Goal: Information Seeking & Learning: Learn about a topic

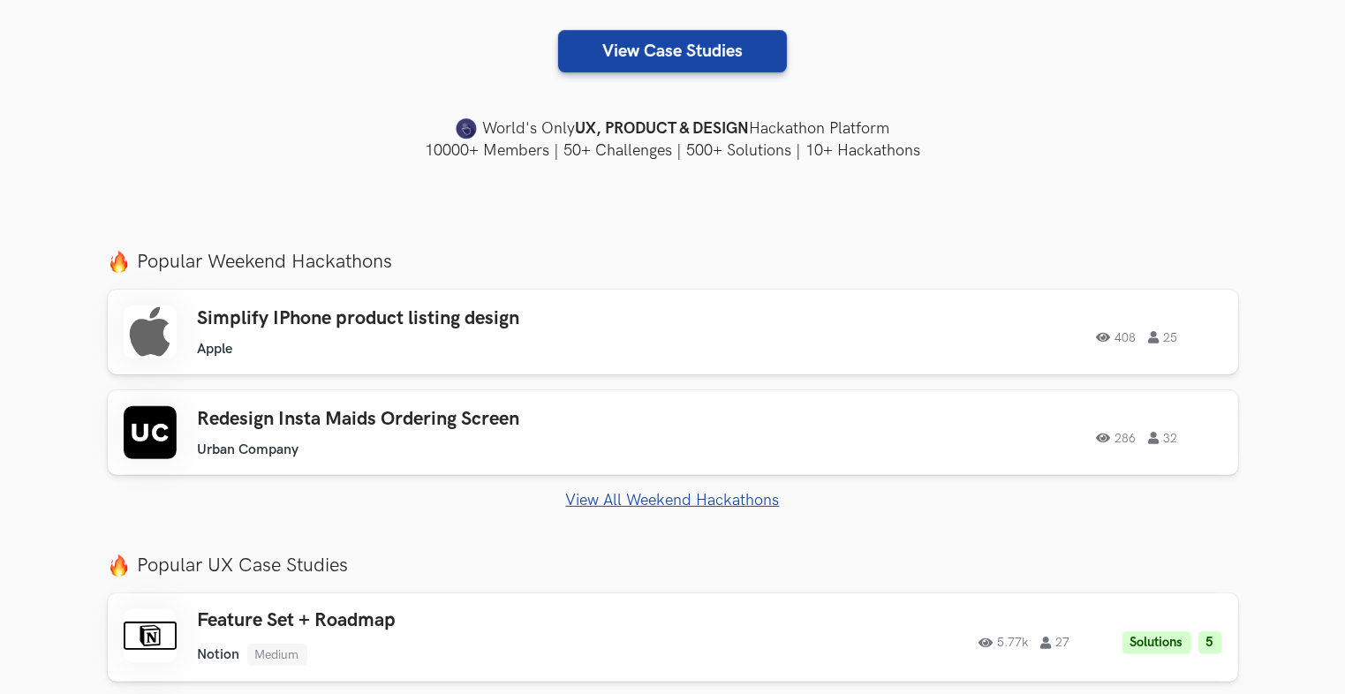
click at [632, 505] on link "View All Weekend Hackathons" at bounding box center [673, 500] width 1131 height 19
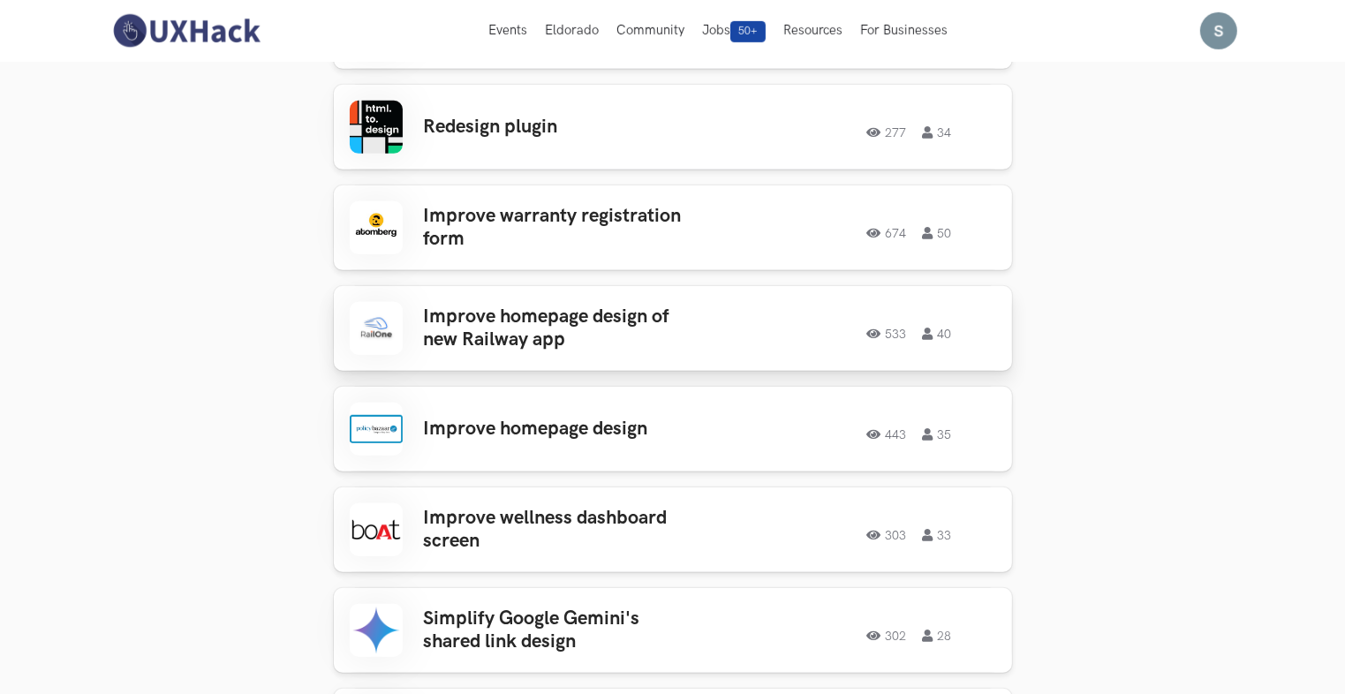
scroll to position [883, 0]
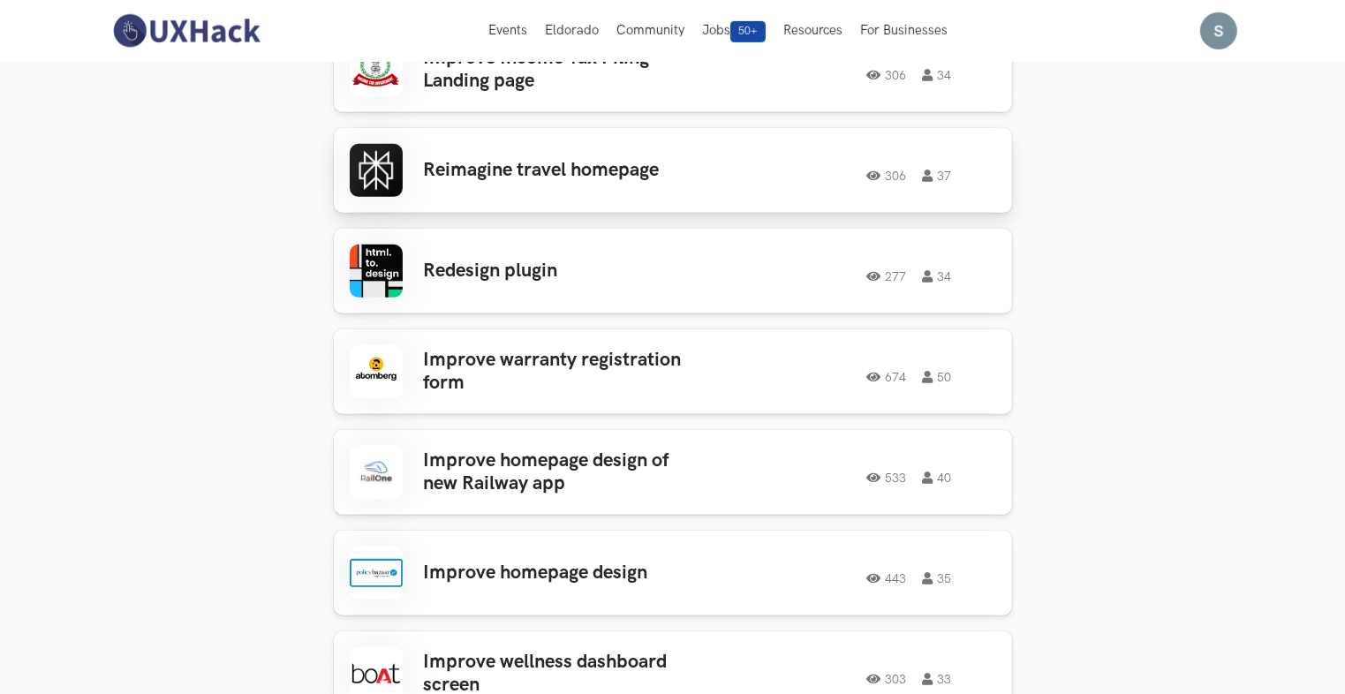
click at [458, 176] on h3 "Reimagine travel homepage" at bounding box center [562, 170] width 276 height 23
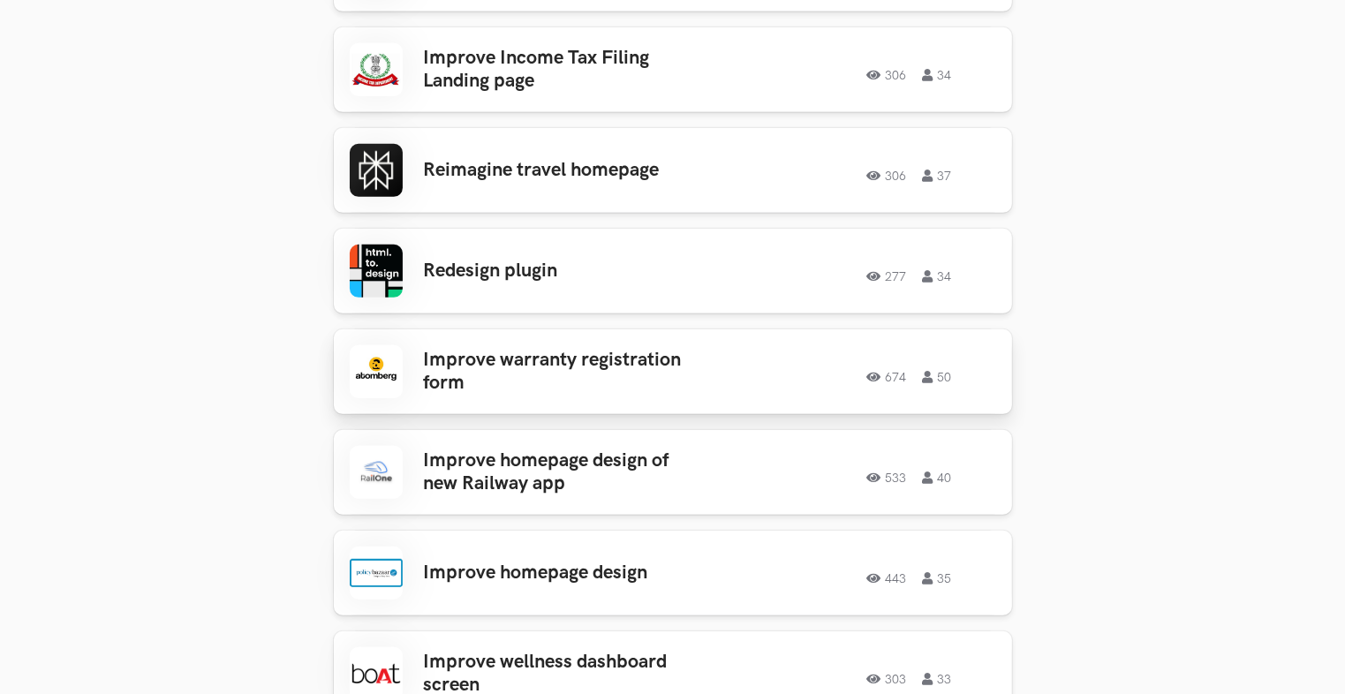
click at [583, 383] on h3 "Improve warranty registration form" at bounding box center [562, 372] width 276 height 47
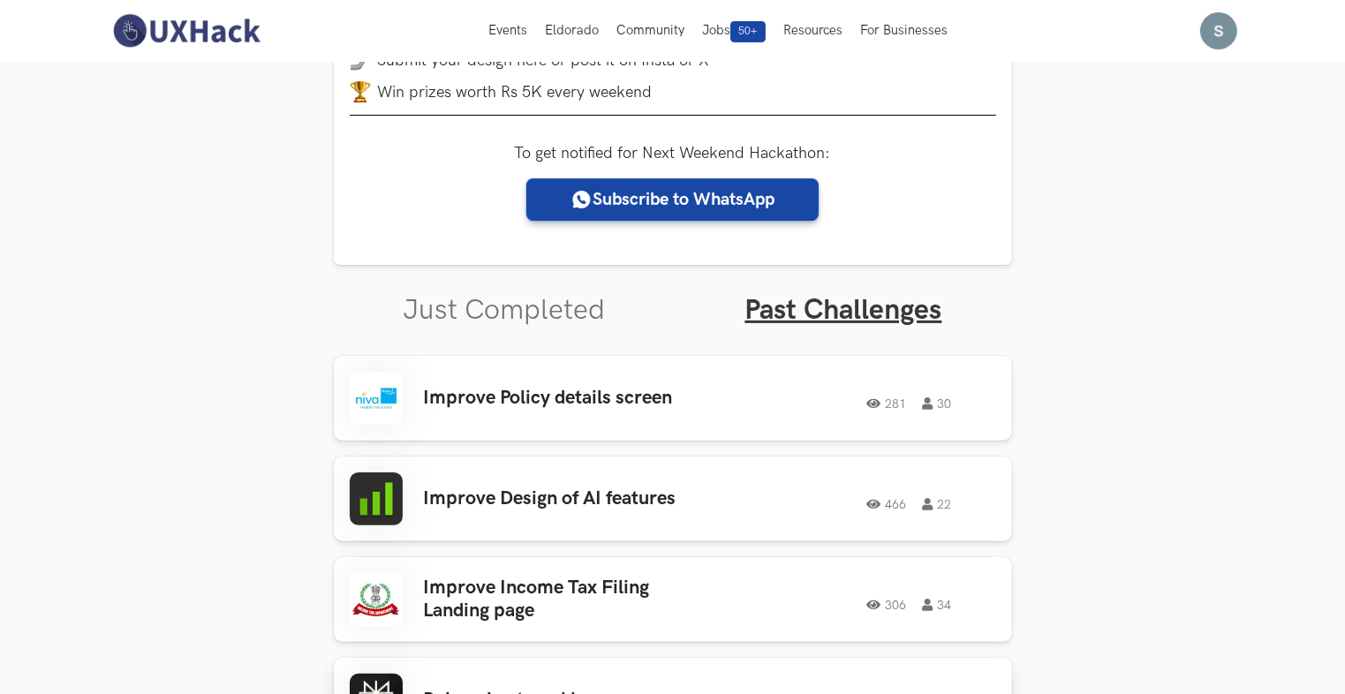
scroll to position [0, 0]
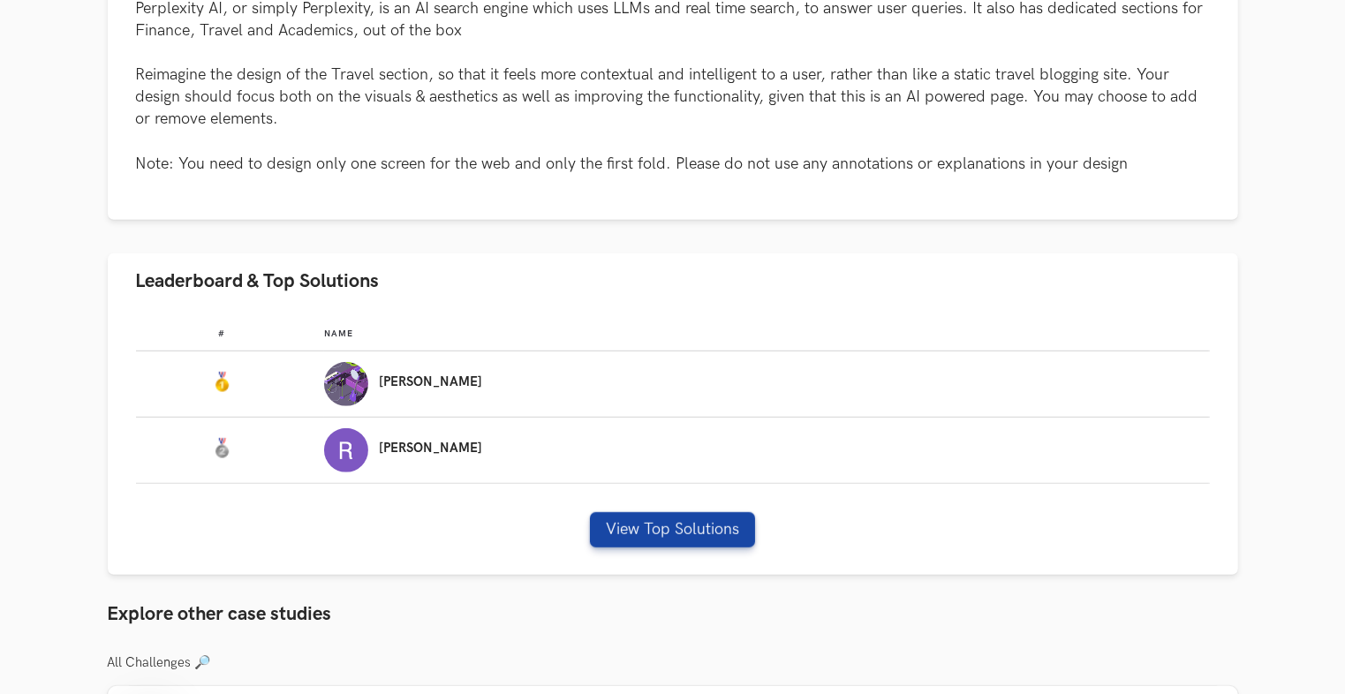
scroll to position [972, 0]
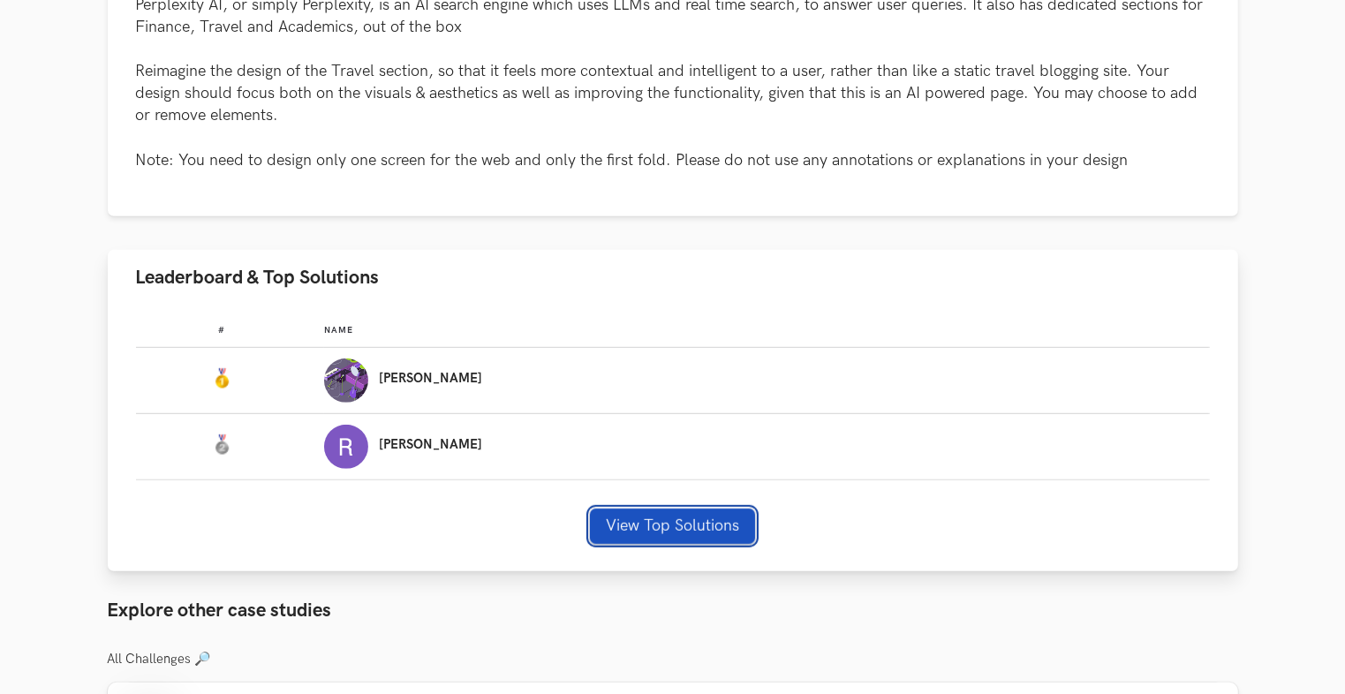
click at [678, 526] on button "View Top Solutions" at bounding box center [672, 526] width 165 height 35
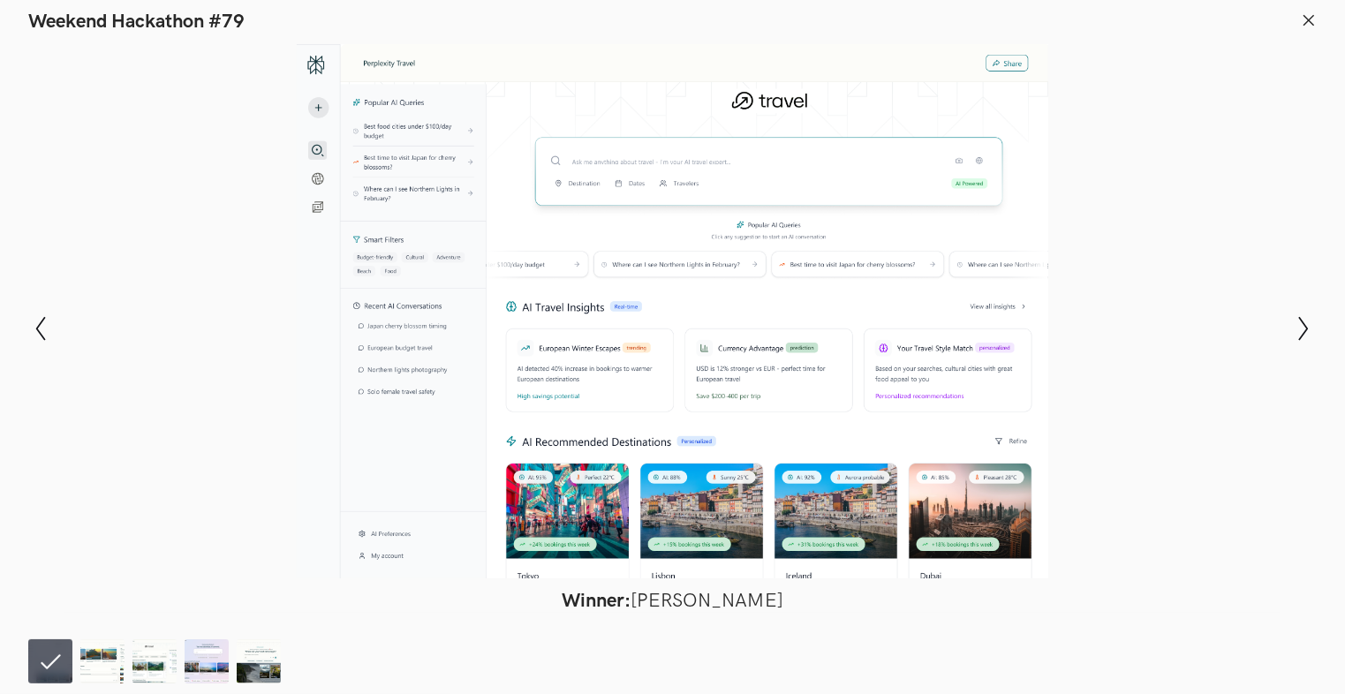
click at [1302, 13] on icon at bounding box center [1309, 20] width 16 height 16
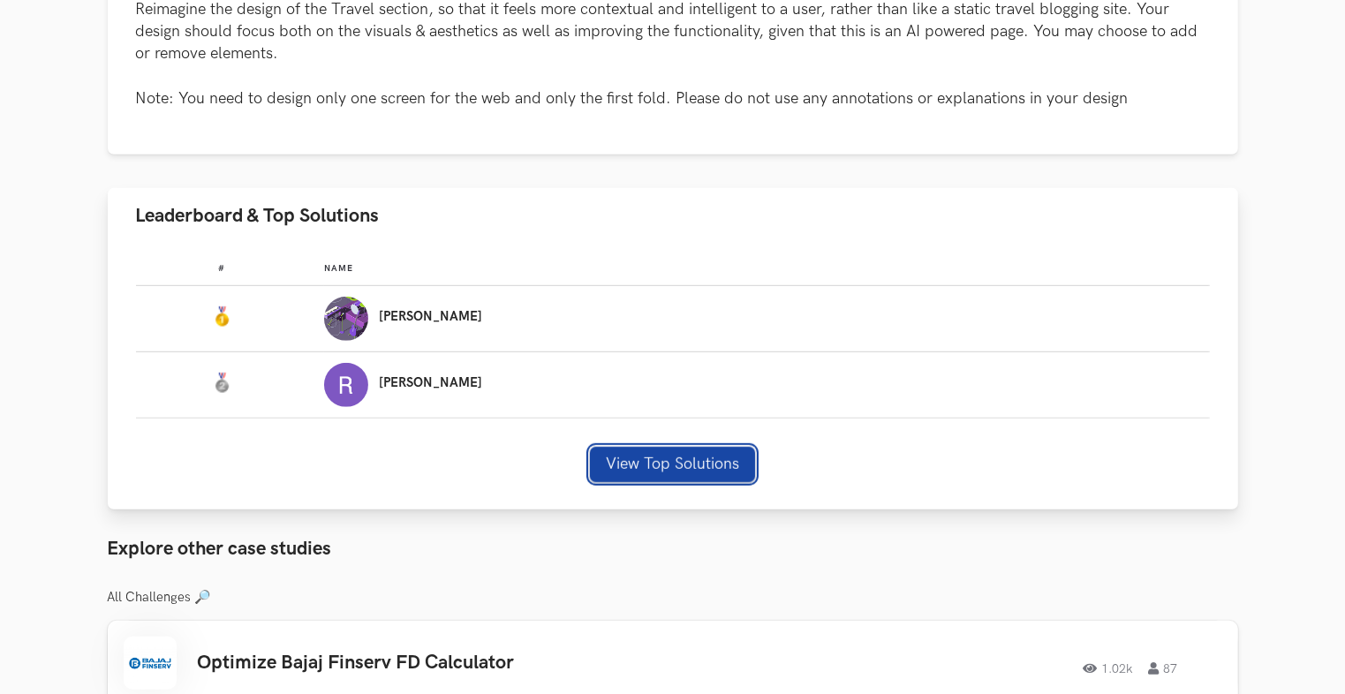
scroll to position [1060, 0]
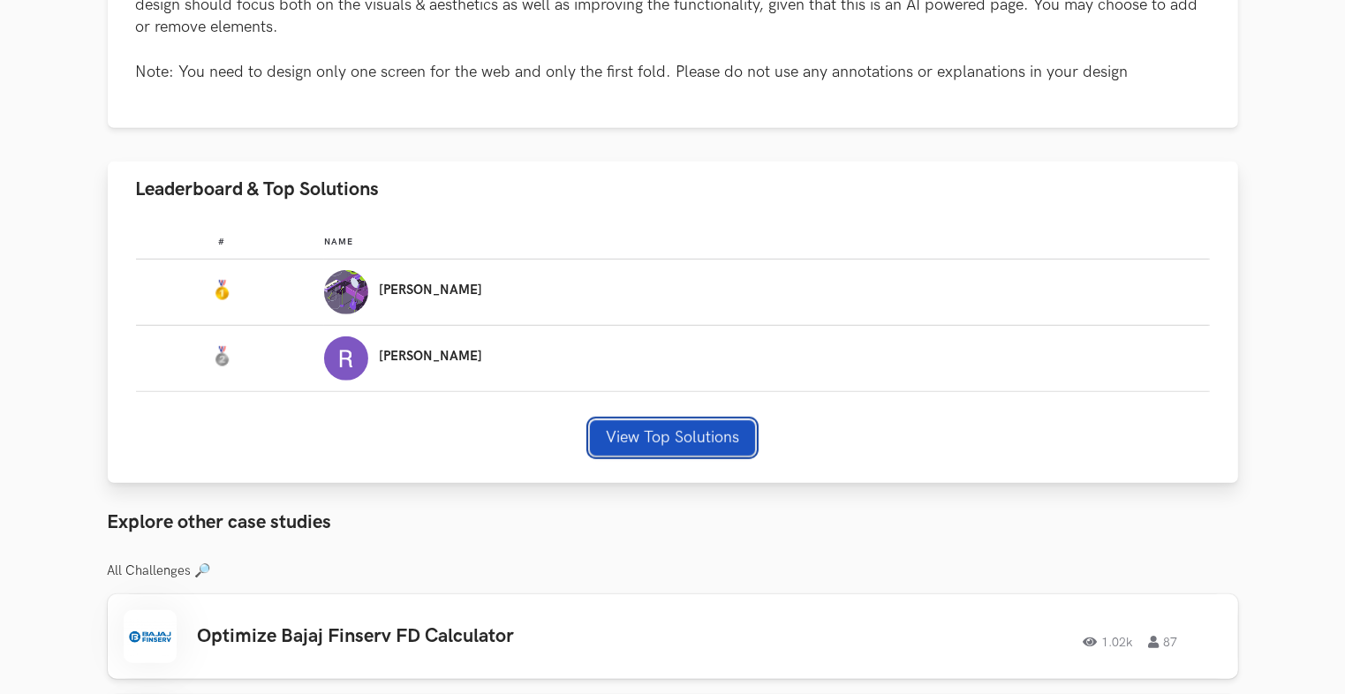
click at [654, 422] on button "View Top Solutions" at bounding box center [672, 437] width 165 height 35
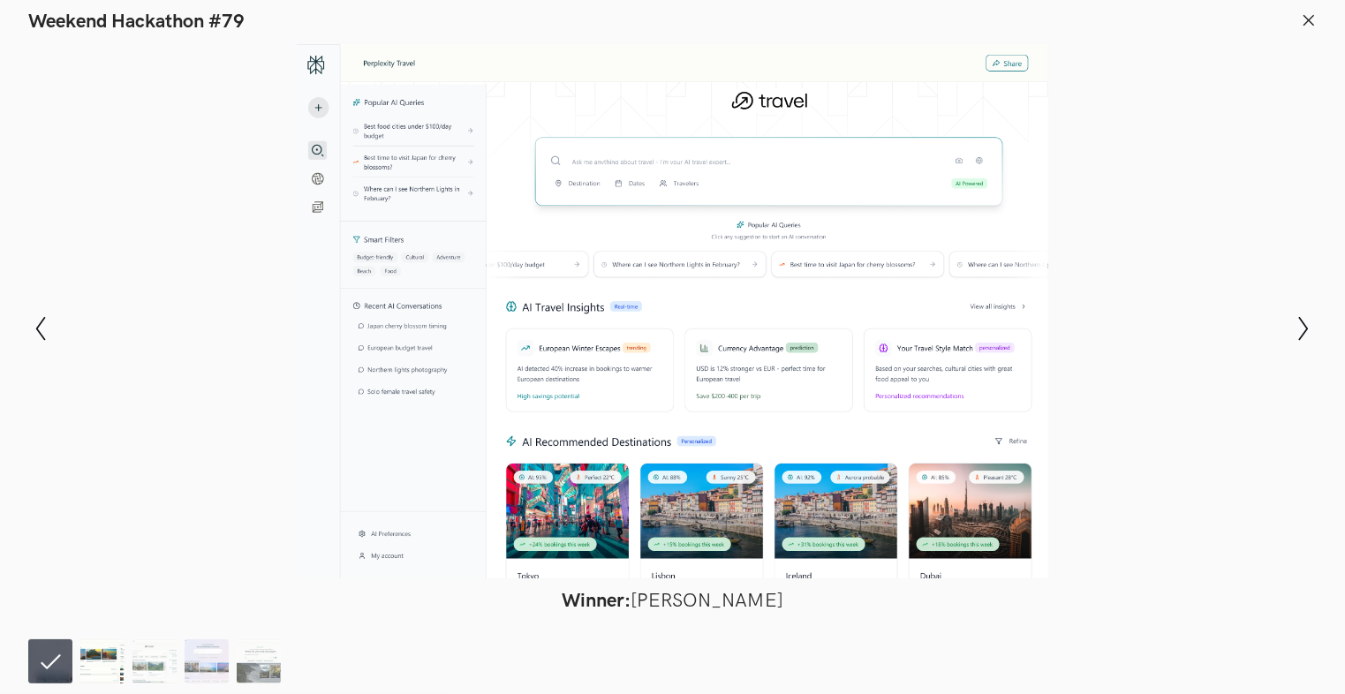
click at [90, 663] on img at bounding box center [102, 662] width 44 height 44
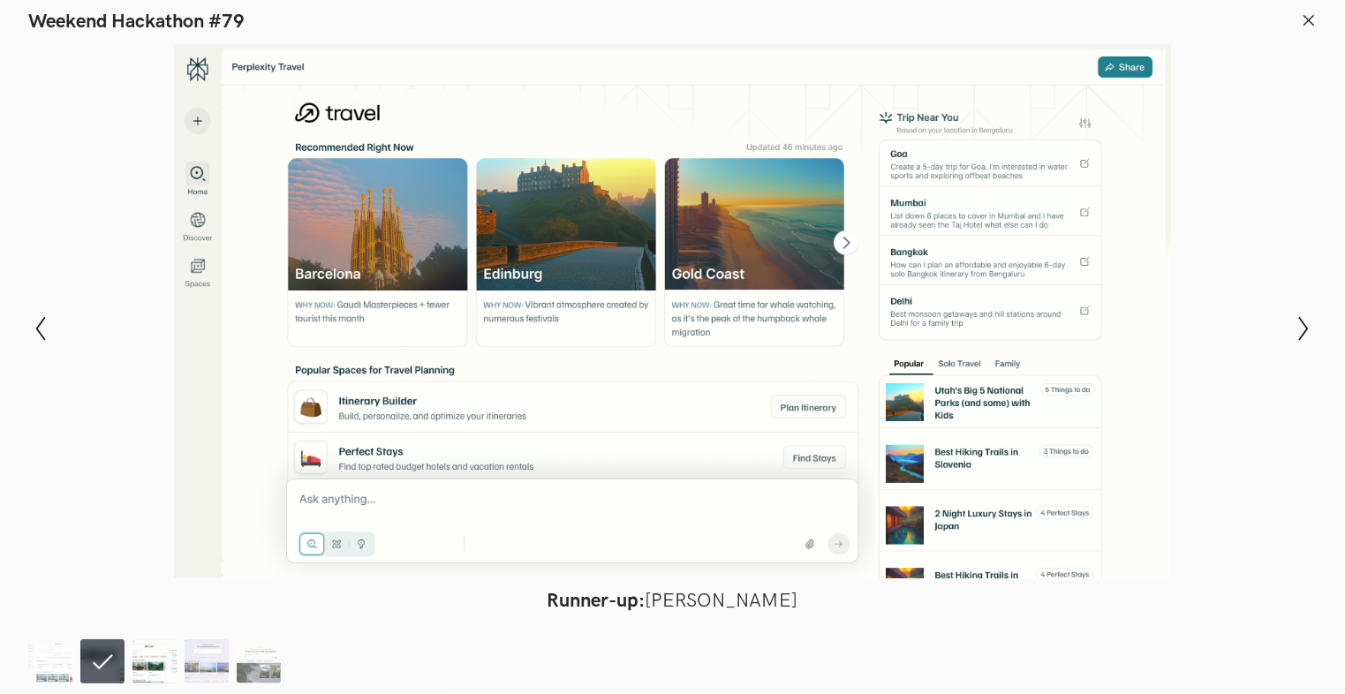
click at [148, 643] on img at bounding box center [155, 662] width 44 height 44
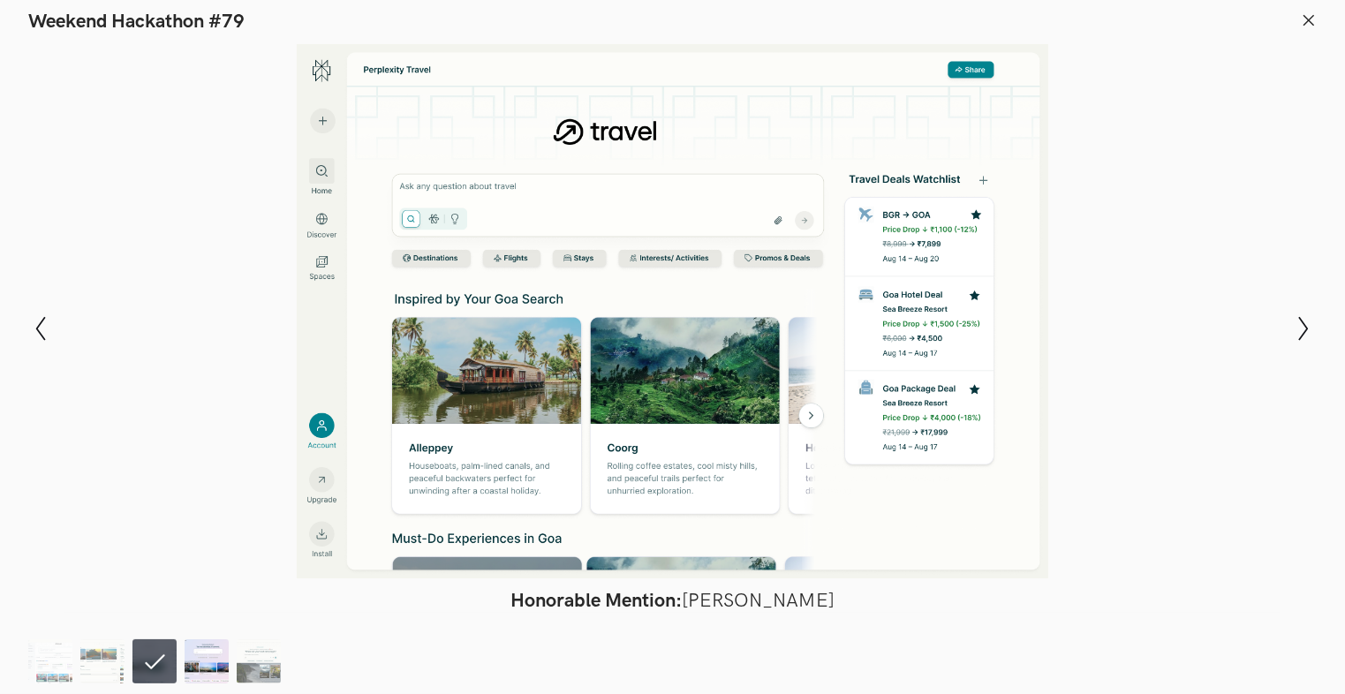
click at [204, 659] on img at bounding box center [207, 662] width 44 height 44
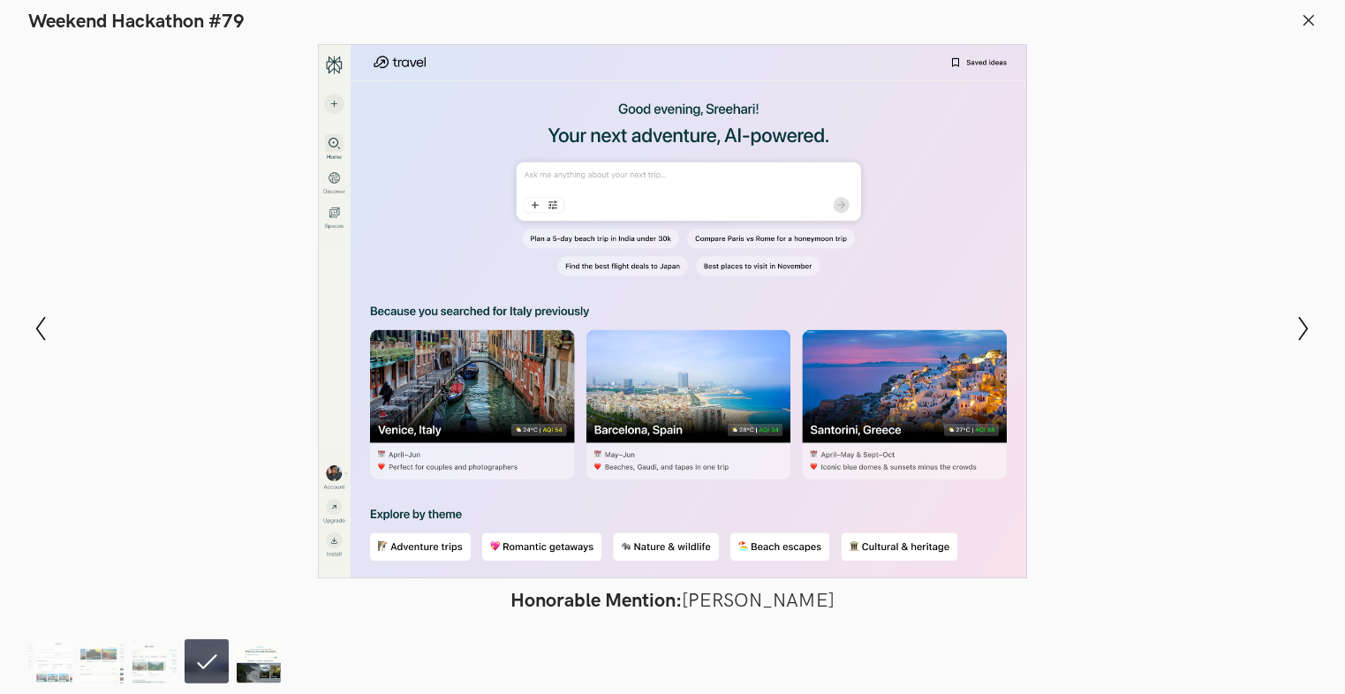
click at [258, 659] on img at bounding box center [259, 662] width 44 height 44
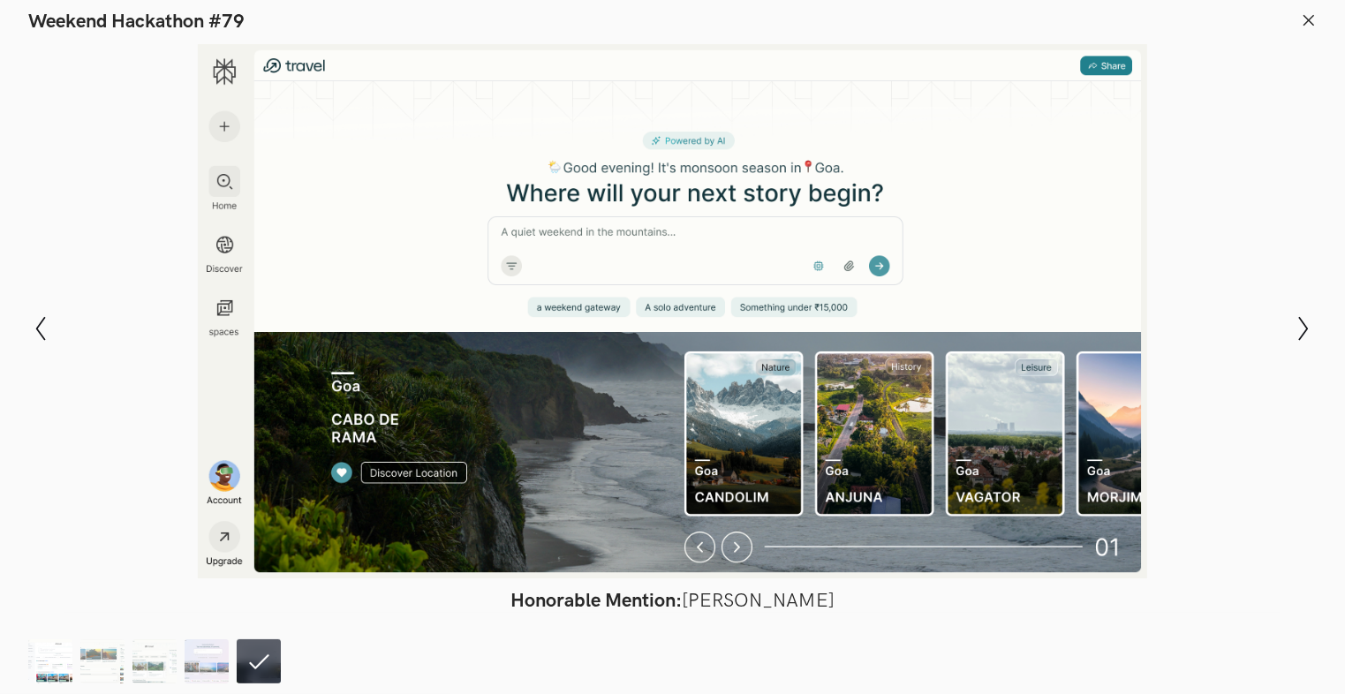
click at [54, 659] on img at bounding box center [50, 662] width 44 height 44
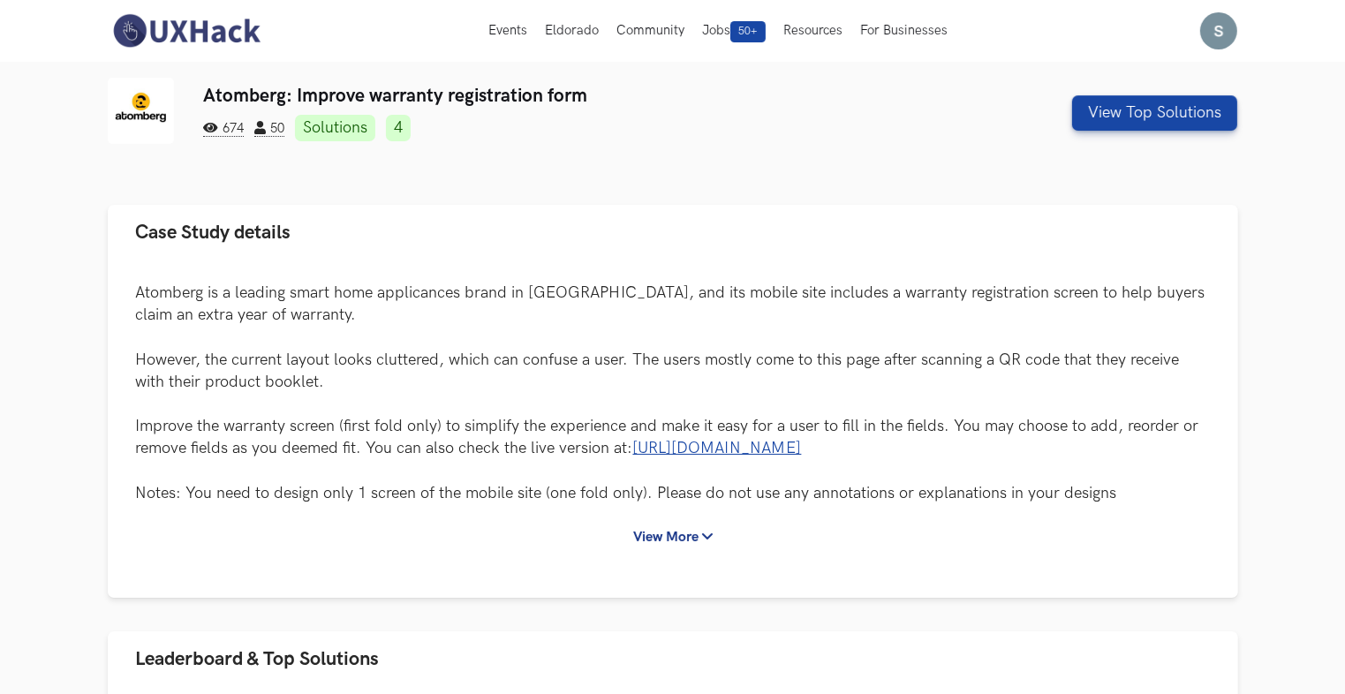
click at [990, 186] on div at bounding box center [673, 191] width 1131 height 28
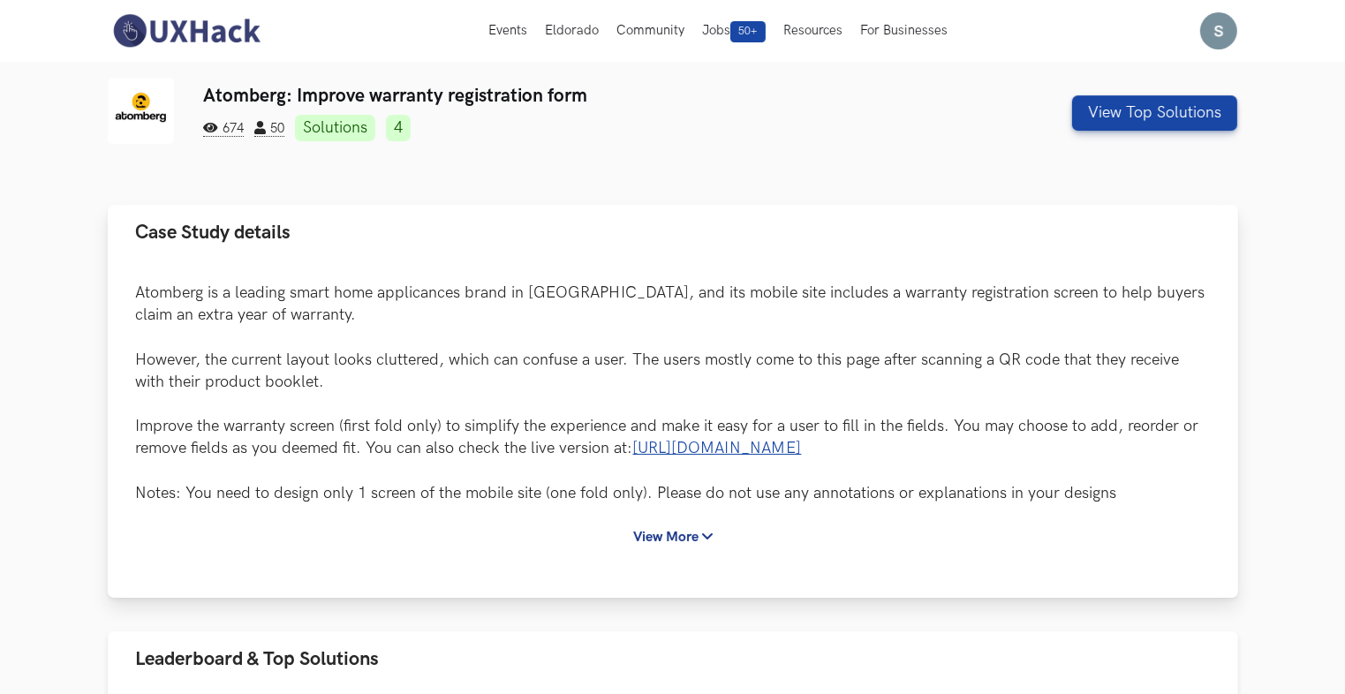
click at [1183, 472] on p "Atomberg is a leading smart home applicances brand in India, and its mobile sit…" at bounding box center [673, 393] width 1074 height 223
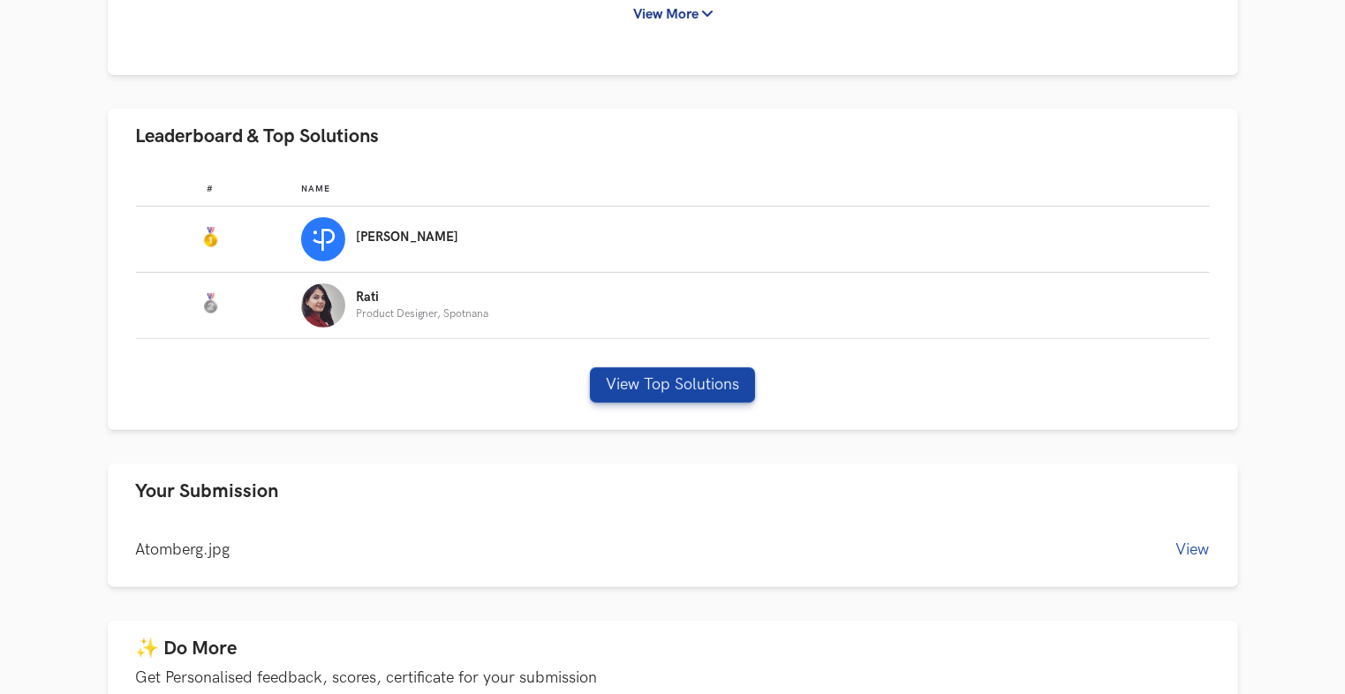
scroll to position [530, 0]
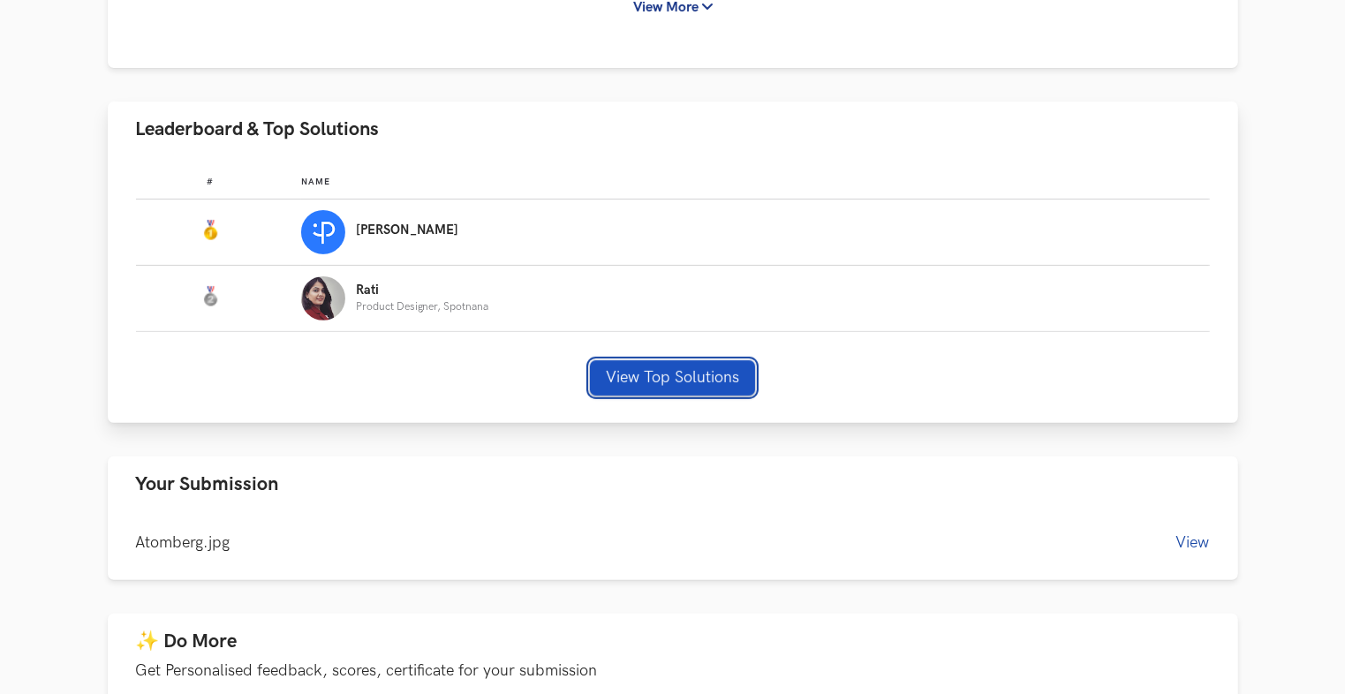
click at [656, 360] on div "# Name #: Name: Pulkit Yadav #: Name: Rati Product Designer, Spotnana View Top …" at bounding box center [673, 290] width 1131 height 267
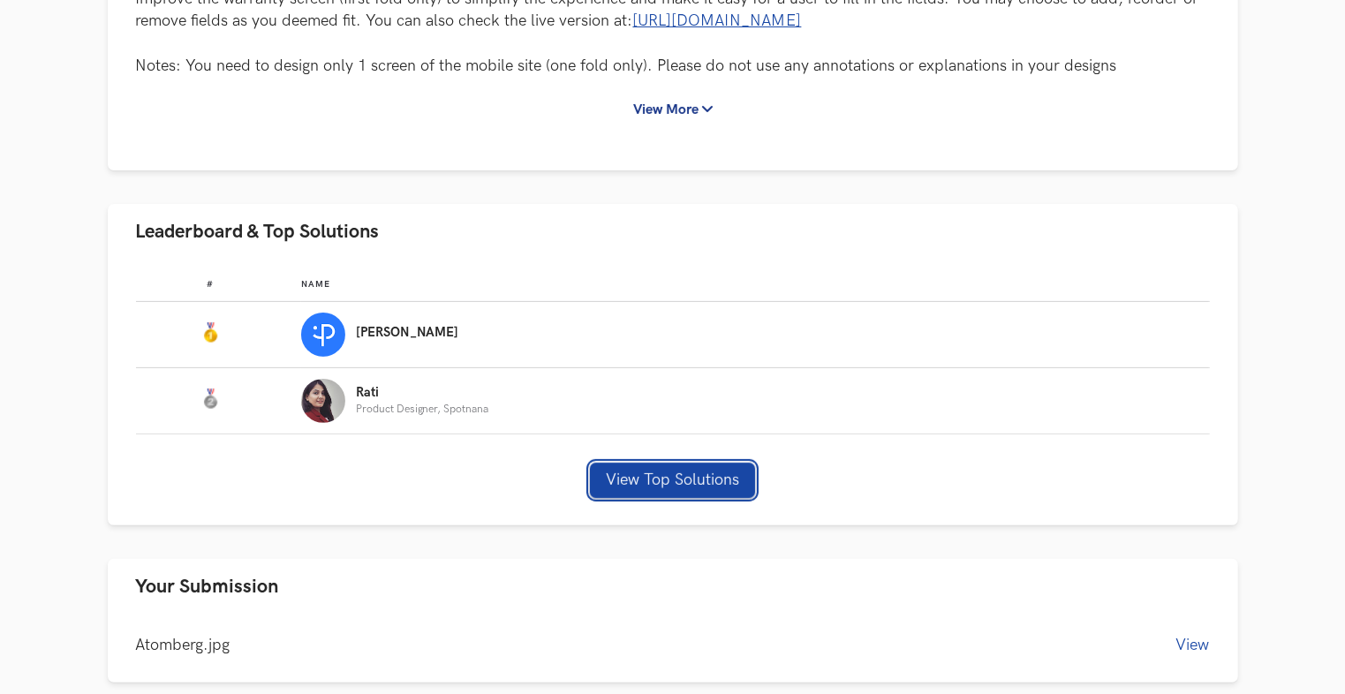
scroll to position [442, 0]
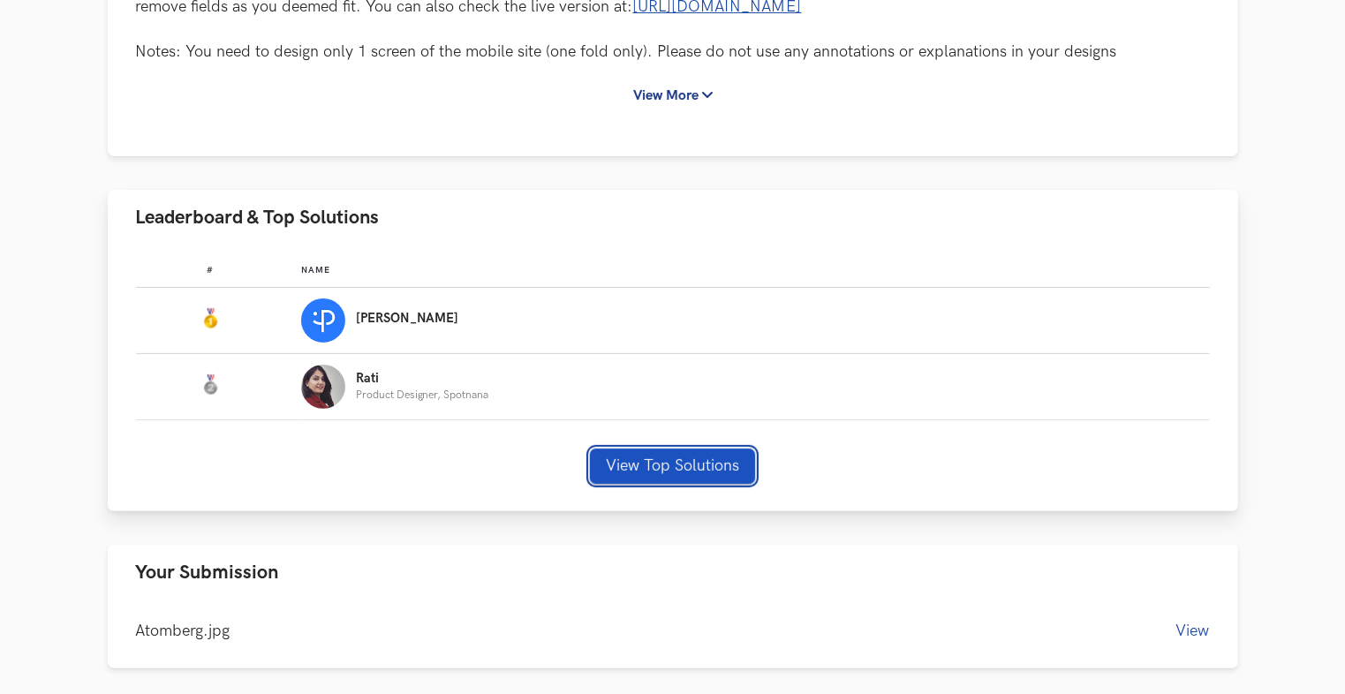
click at [696, 472] on button "View Top Solutions" at bounding box center [672, 466] width 165 height 35
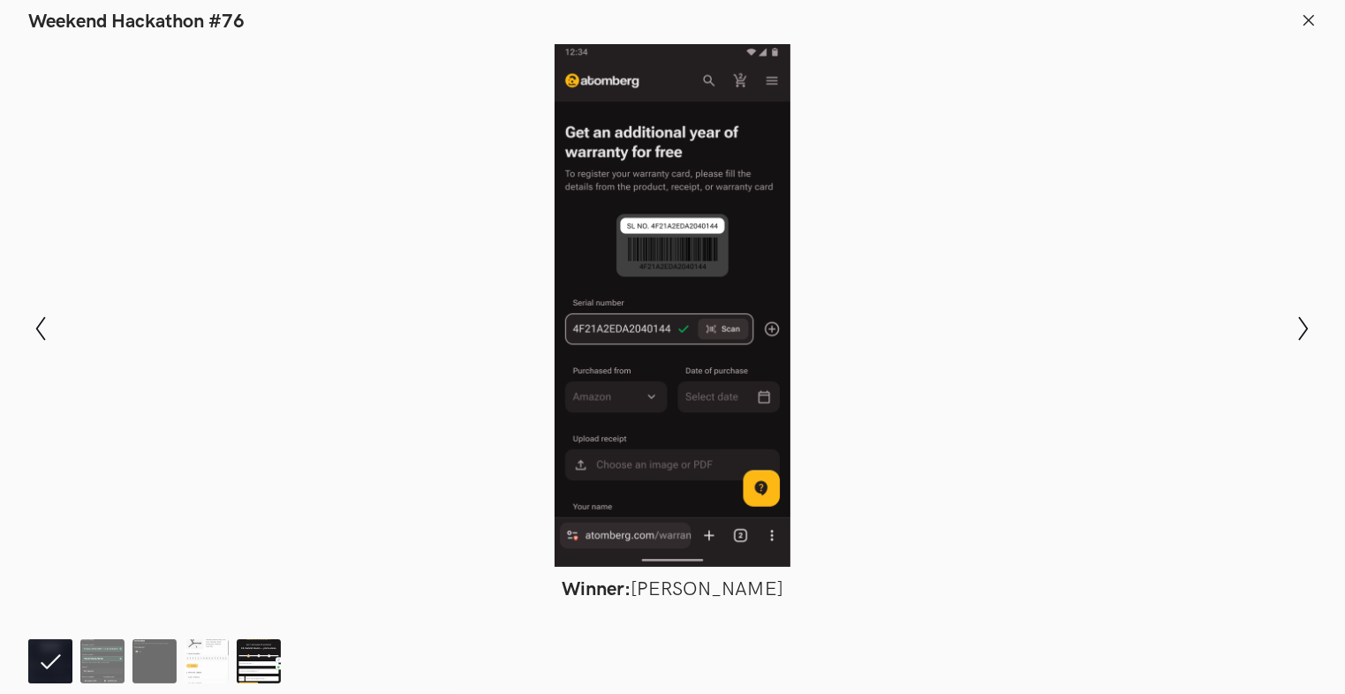
click at [260, 665] on img at bounding box center [259, 662] width 44 height 44
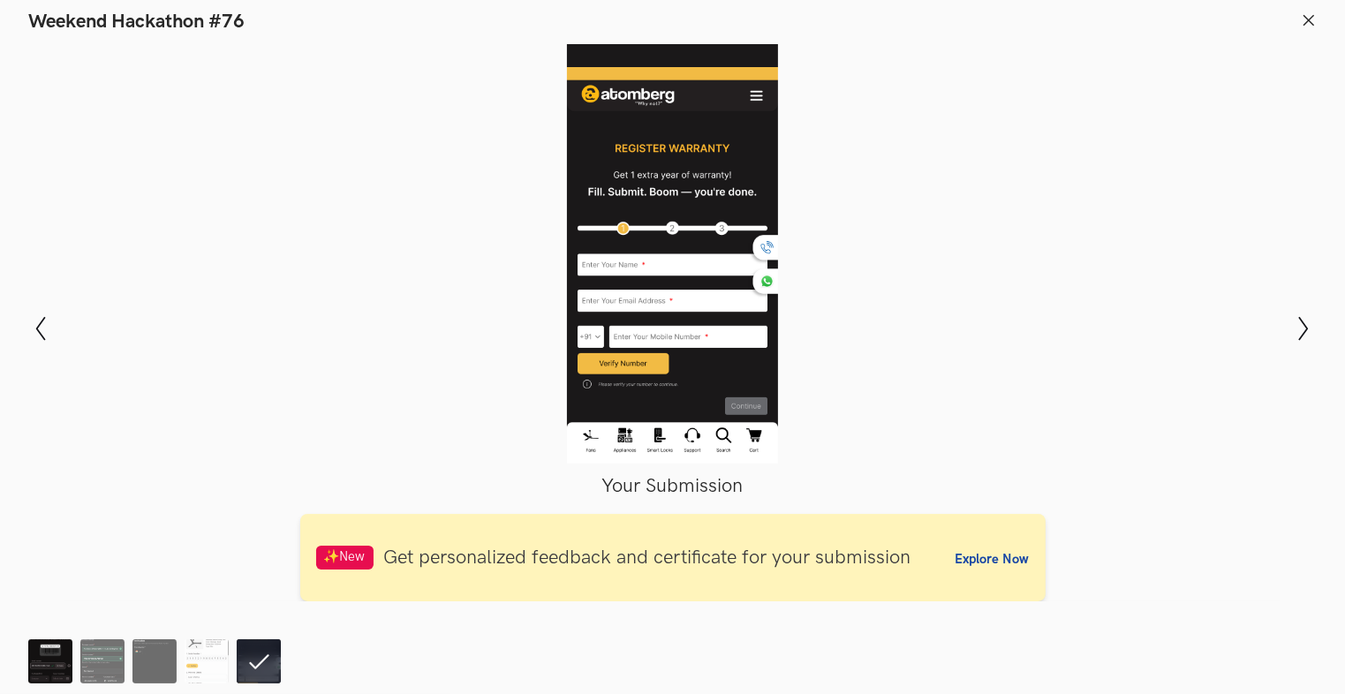
click at [59, 670] on img at bounding box center [50, 662] width 44 height 44
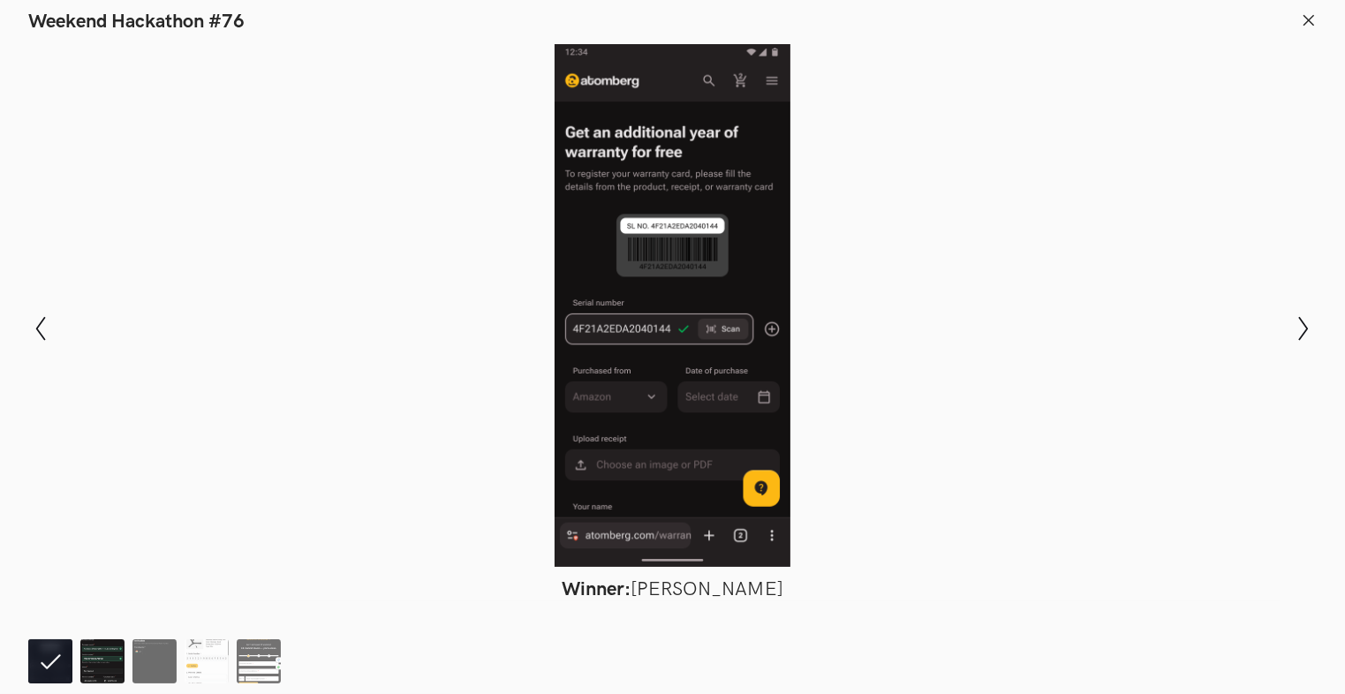
click at [104, 665] on img at bounding box center [102, 662] width 44 height 44
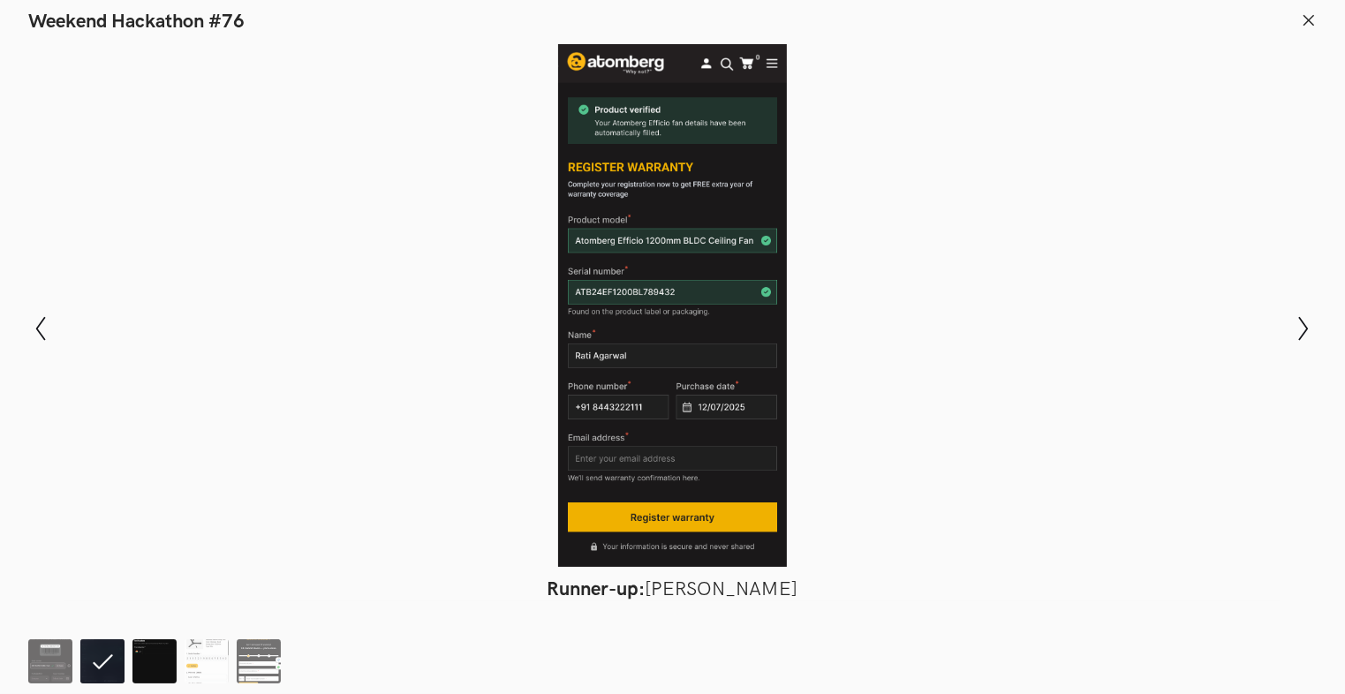
click at [150, 665] on img at bounding box center [155, 662] width 44 height 44
